Goal: Use online tool/utility: Utilize a website feature to perform a specific function

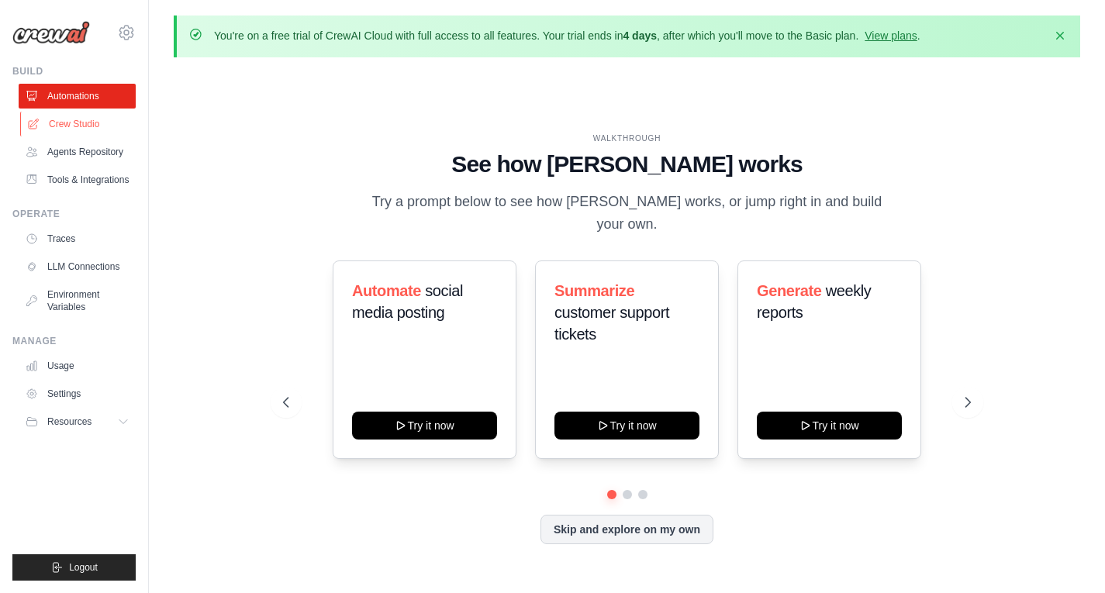
click at [82, 119] on link "Crew Studio" at bounding box center [78, 124] width 117 height 25
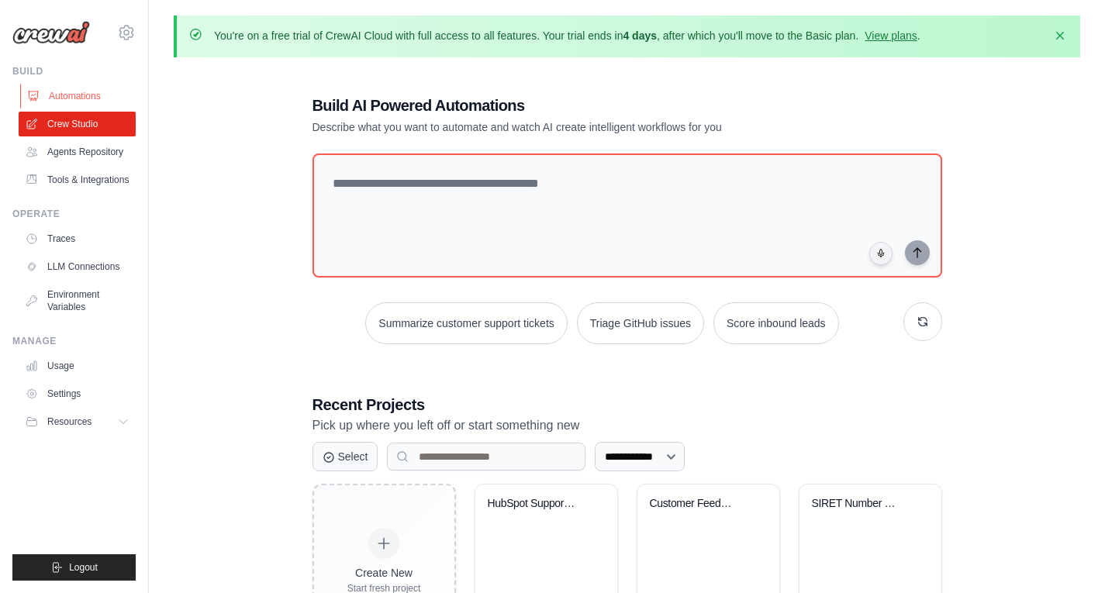
click at [68, 94] on link "Automations" at bounding box center [78, 96] width 117 height 25
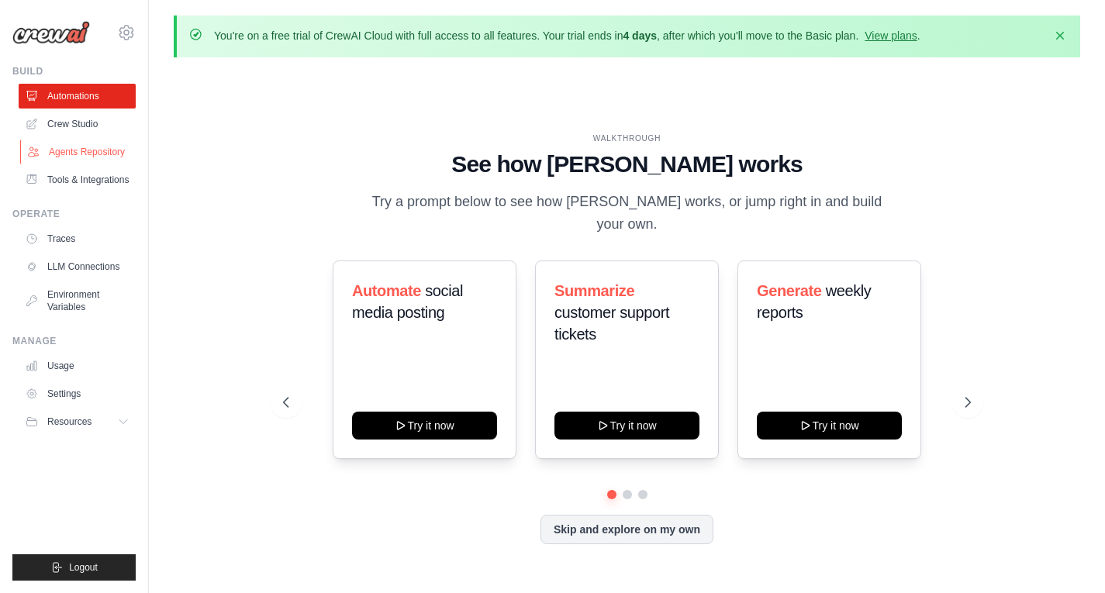
click at [60, 150] on link "Agents Repository" at bounding box center [78, 152] width 117 height 25
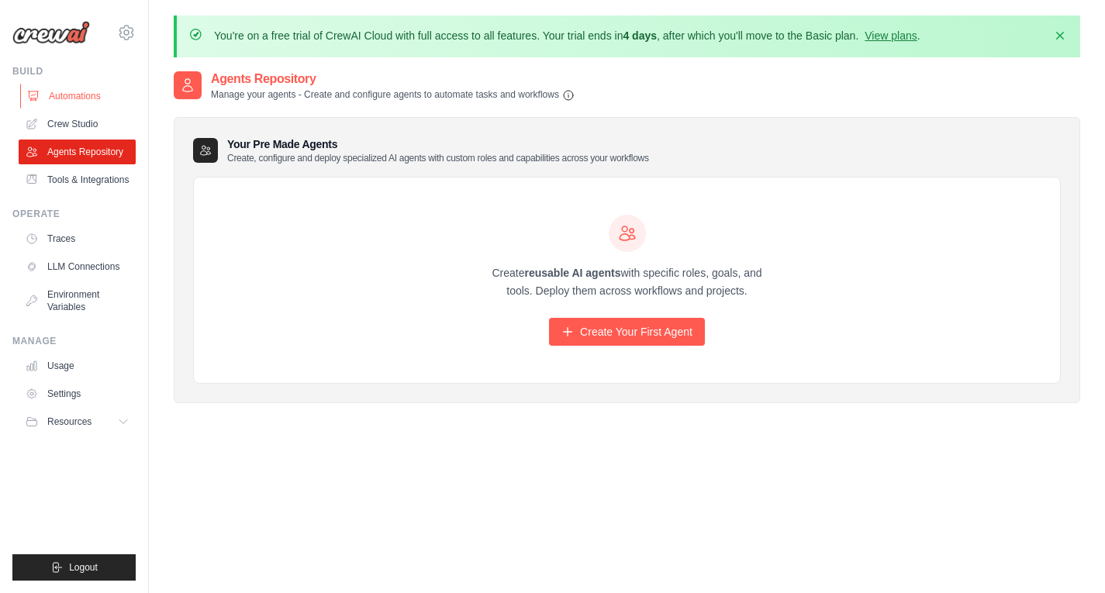
click at [52, 94] on link "Automations" at bounding box center [78, 96] width 117 height 25
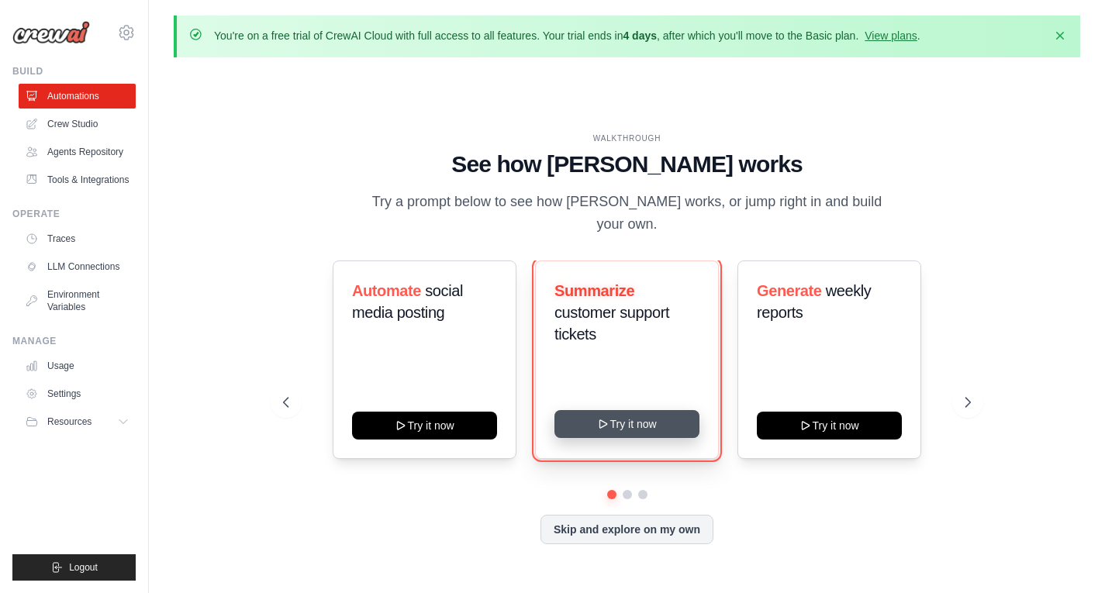
click at [609, 418] on icon at bounding box center [603, 424] width 12 height 12
click at [617, 416] on button "Try it now" at bounding box center [626, 424] width 145 height 28
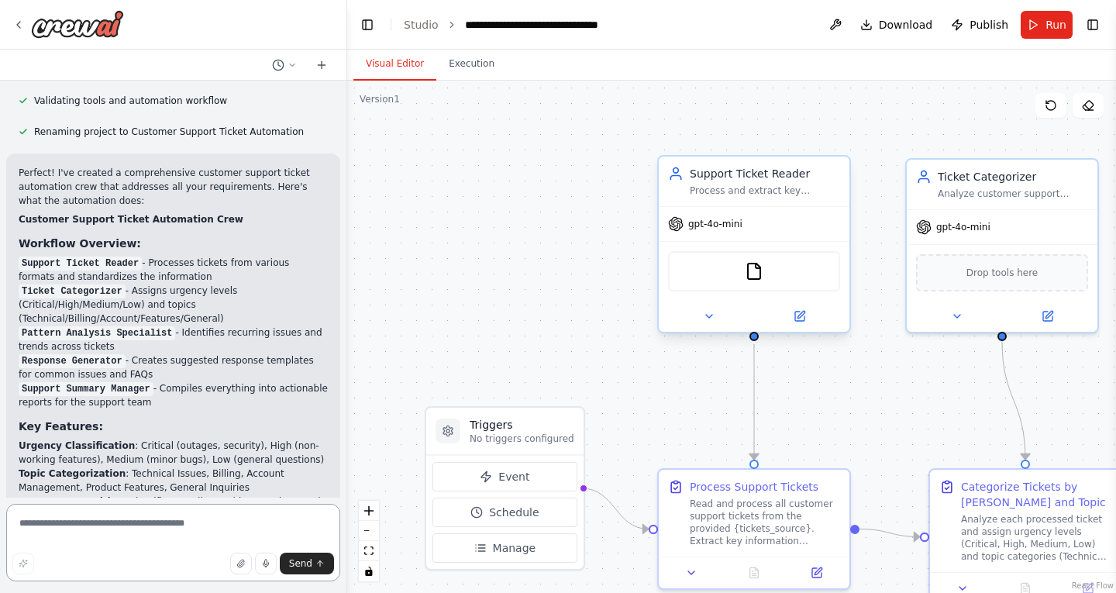
scroll to position [1347, 0]
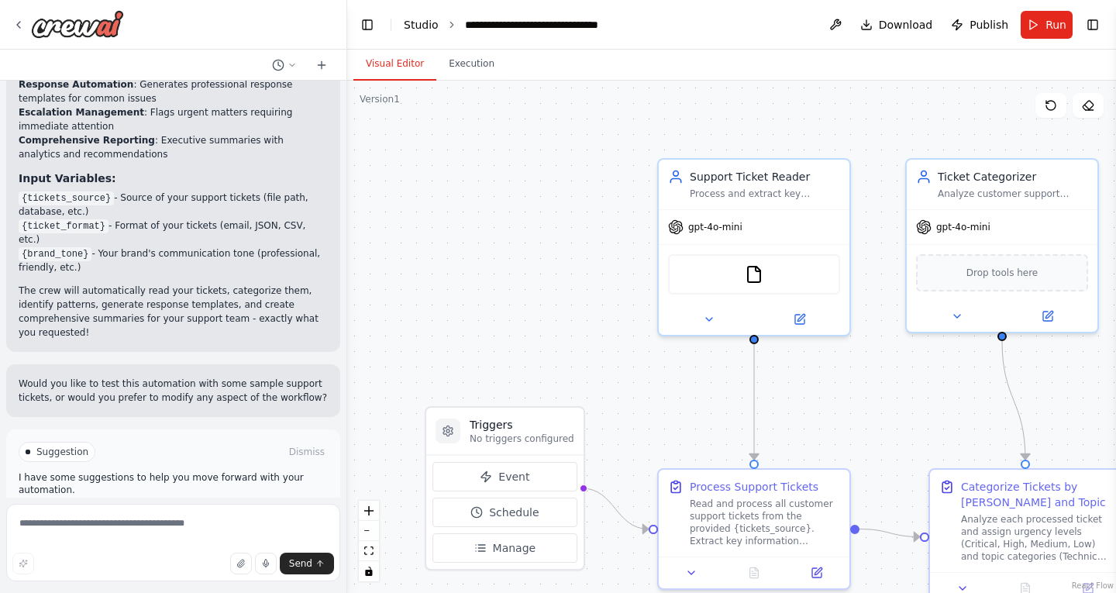
click at [416, 25] on link "Studio" at bounding box center [421, 25] width 35 height 12
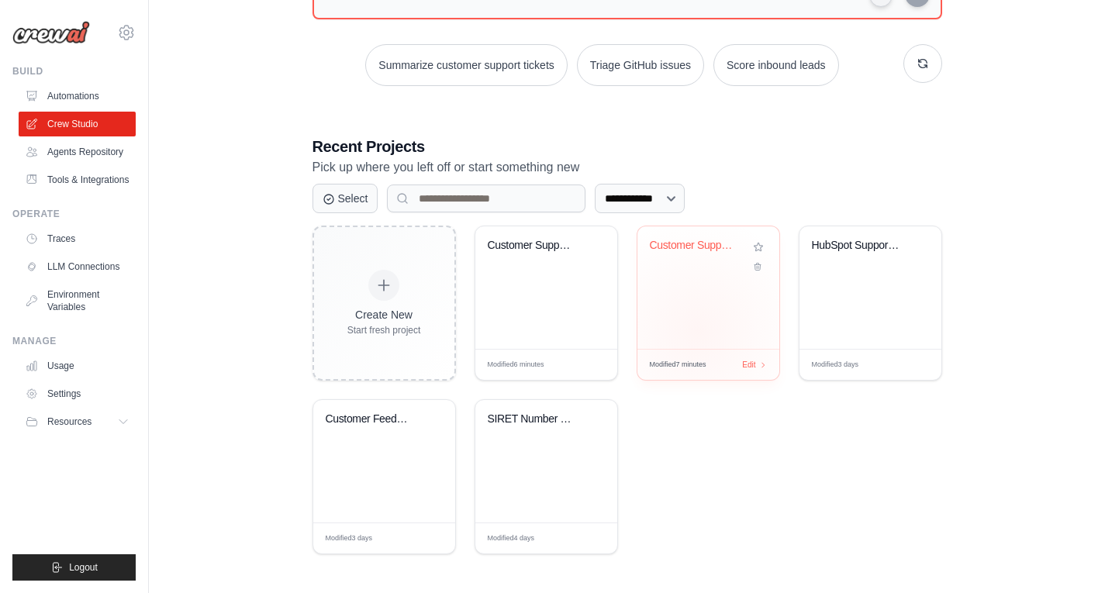
scroll to position [259, 0]
click at [849, 326] on div "HubSpot Support Ticket Classificati..." at bounding box center [870, 287] width 142 height 122
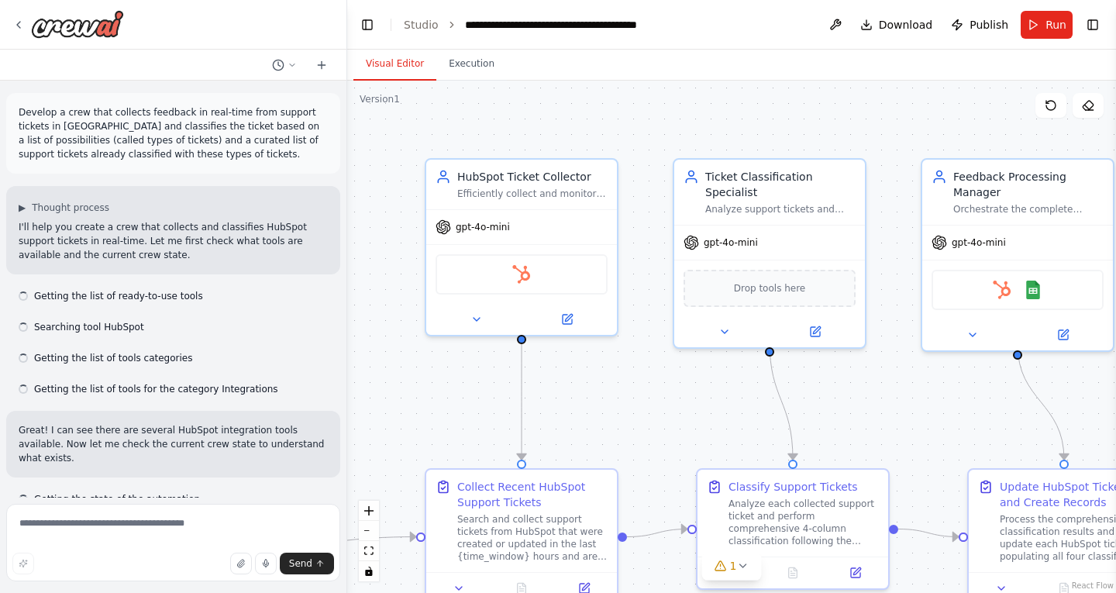
scroll to position [5141, 0]
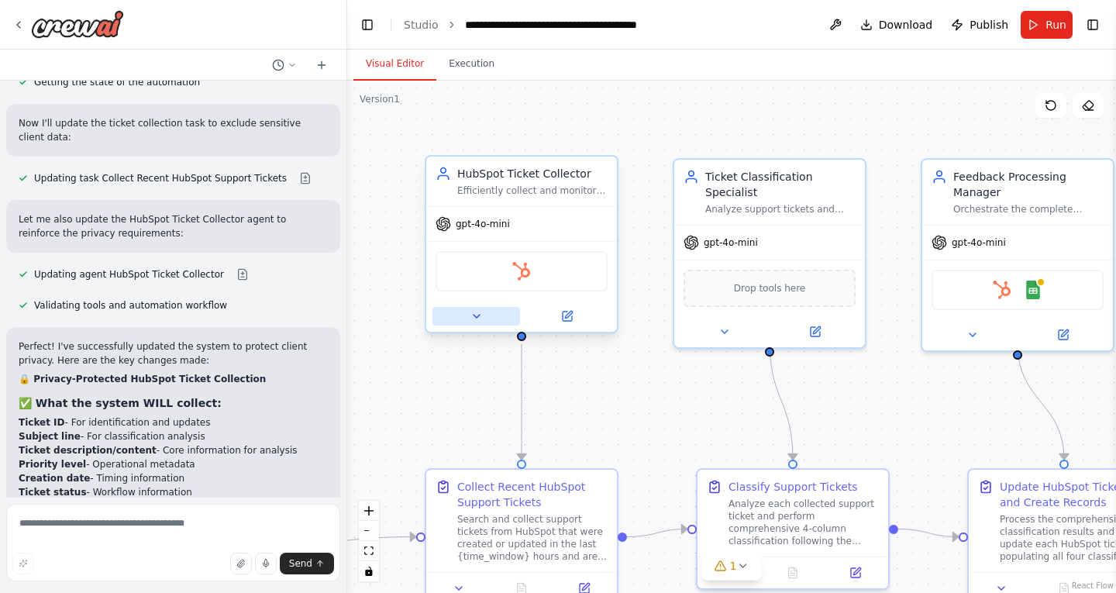
click at [488, 317] on button at bounding box center [477, 316] width 88 height 19
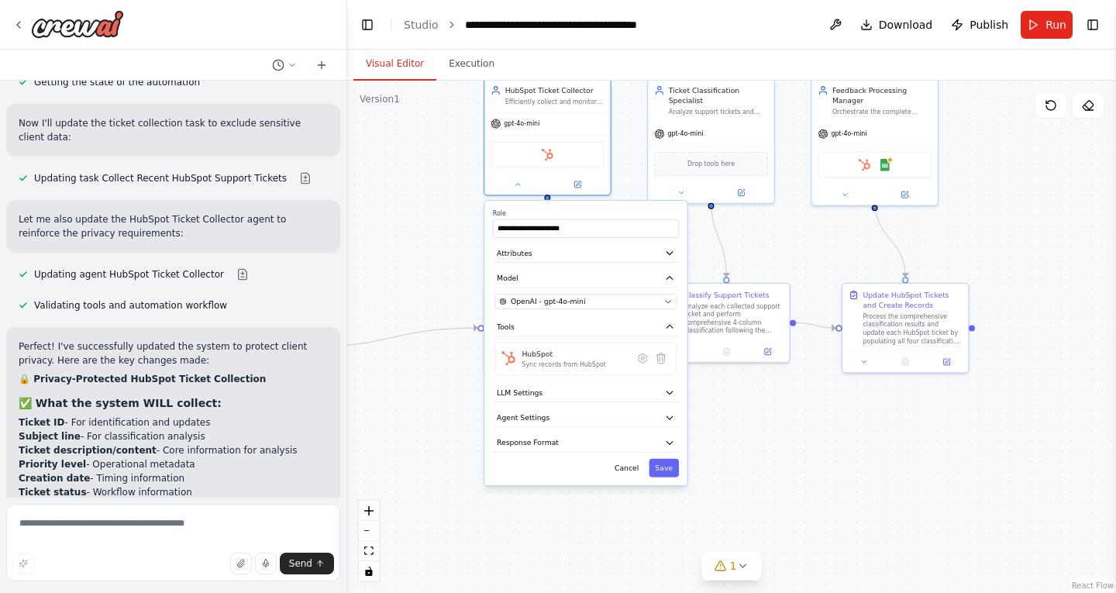
drag, startPoint x: 616, startPoint y: 270, endPoint x: 623, endPoint y: 98, distance: 172.2
click at [623, 98] on div ".deletable-edge-delete-btn { width: 20px; height: 20px; border: 0px solid #ffff…" at bounding box center [731, 337] width 769 height 512
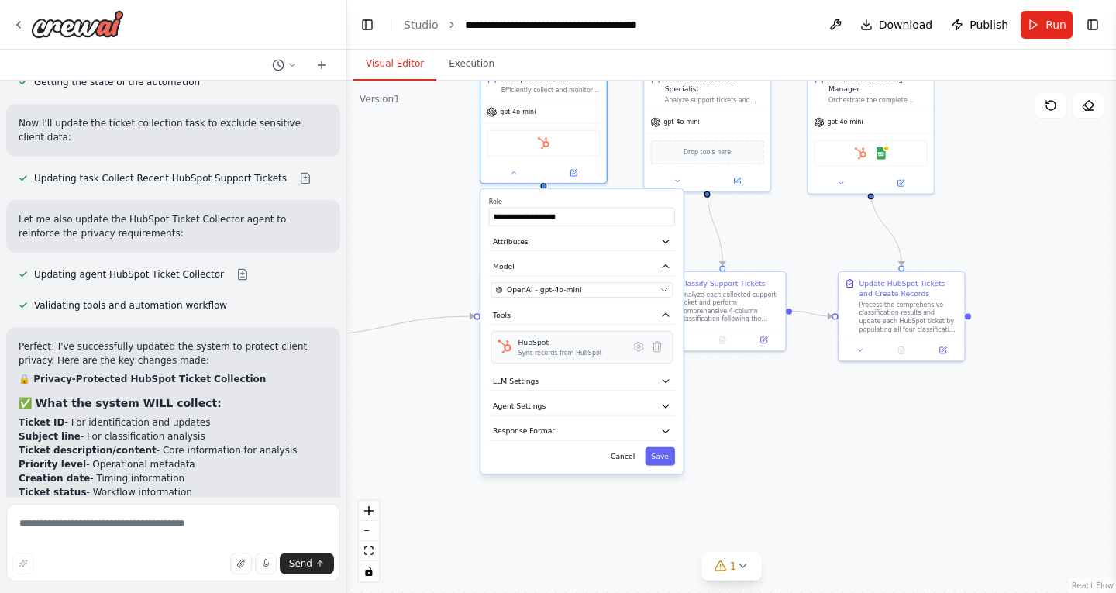
click at [543, 353] on div "Sync records from HubSpot" at bounding box center [560, 353] width 84 height 9
click at [537, 249] on button "Attributes" at bounding box center [582, 242] width 186 height 19
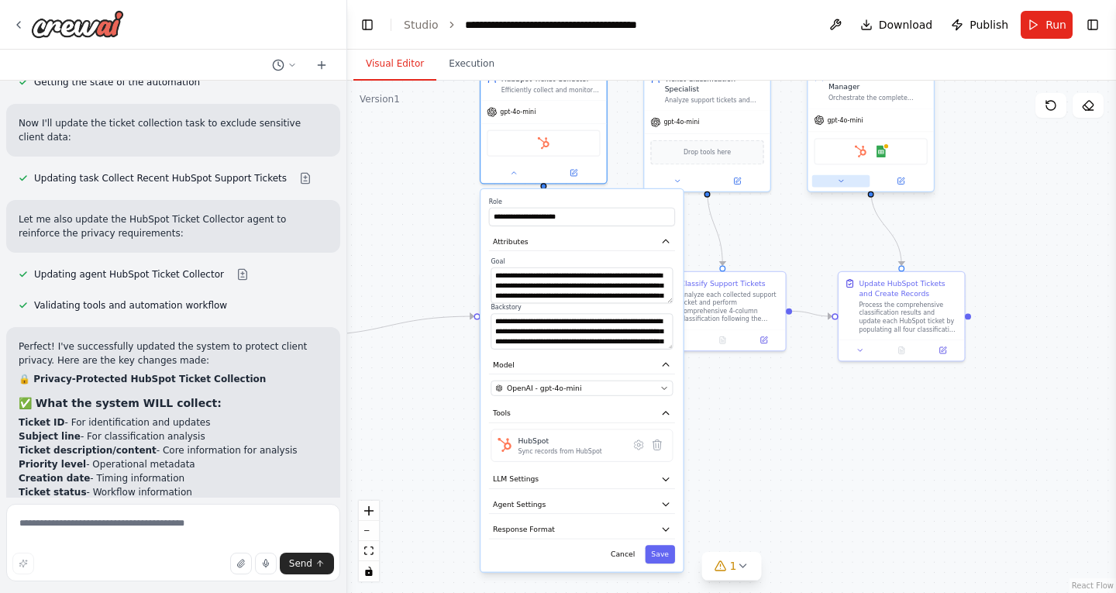
click at [841, 177] on icon at bounding box center [841, 181] width 9 height 9
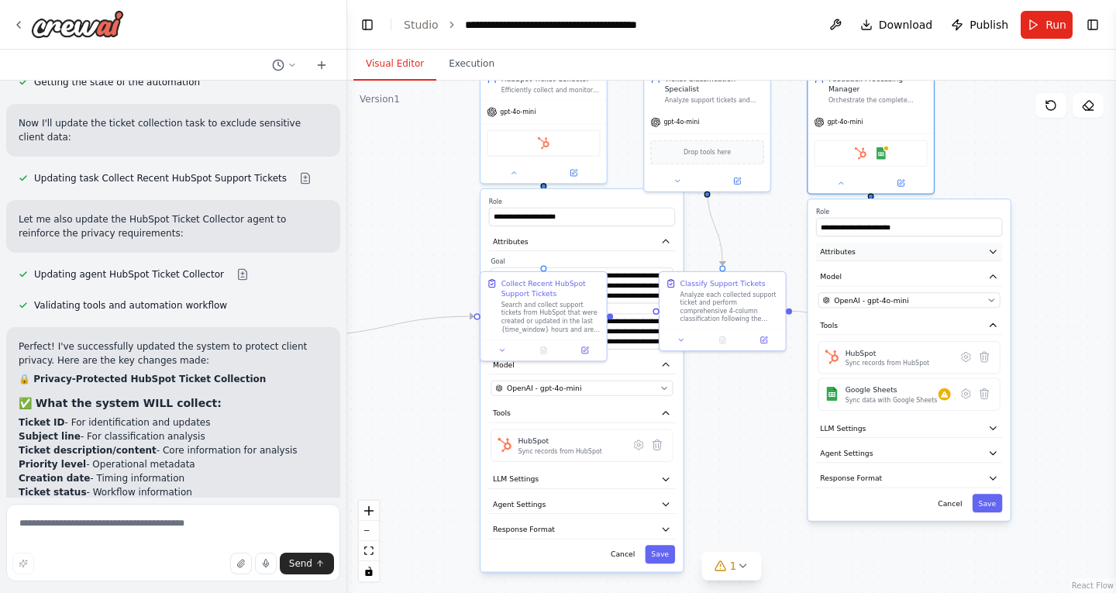
click at [885, 247] on button "Attributes" at bounding box center [909, 252] width 186 height 19
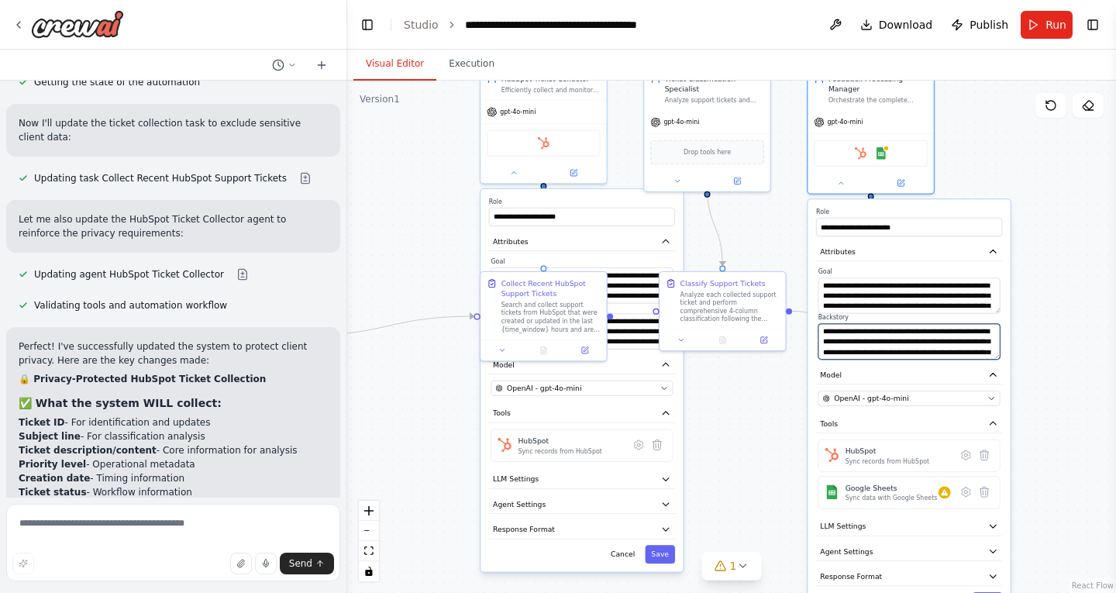
click at [860, 324] on textarea "**********" at bounding box center [910, 342] width 182 height 36
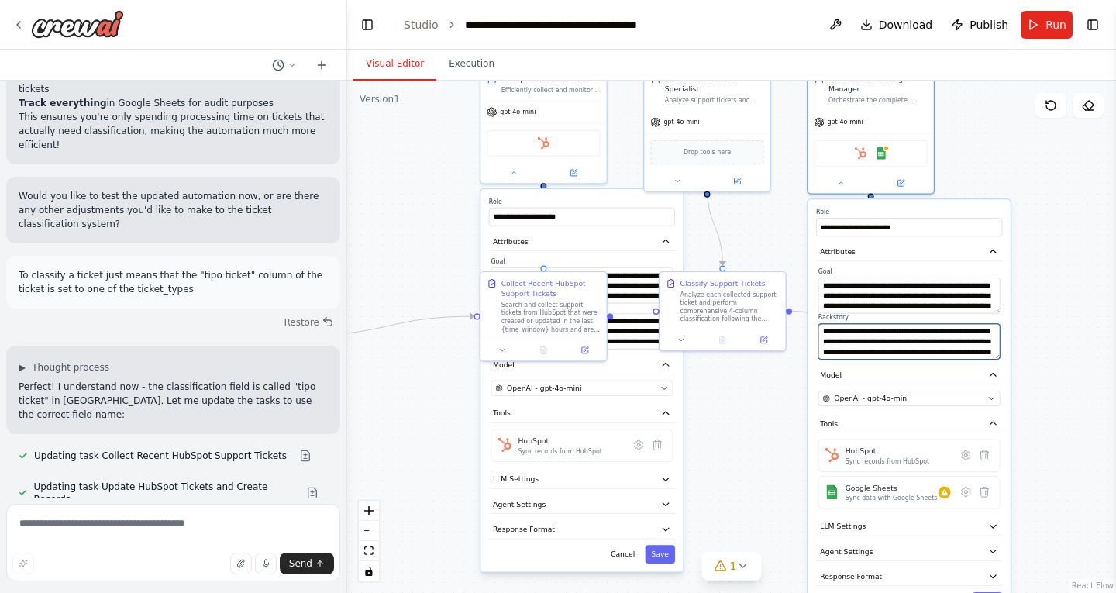
scroll to position [2506, 0]
